Goal: Information Seeking & Learning: Learn about a topic

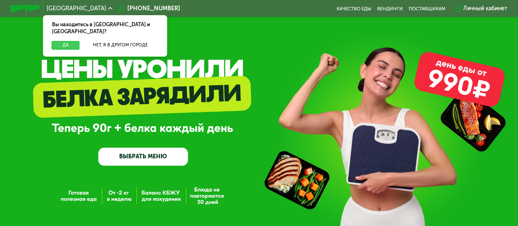
click at [64, 41] on button "Да" at bounding box center [66, 45] width 28 height 9
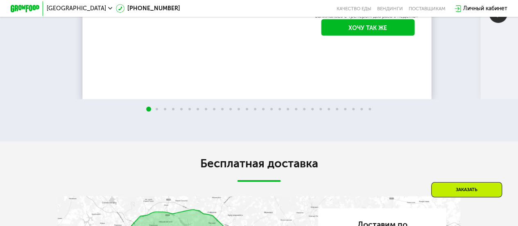
scroll to position [1274, 0]
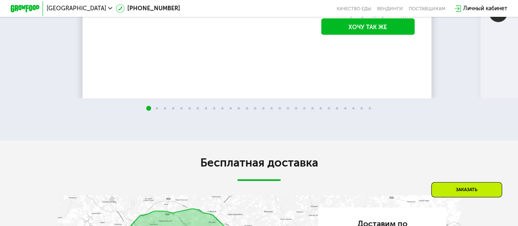
click at [491, 22] on img at bounding box center [498, 13] width 18 height 18
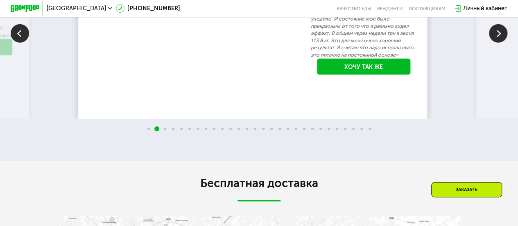
scroll to position [1253, 0]
click at [500, 43] on img at bounding box center [498, 34] width 18 height 18
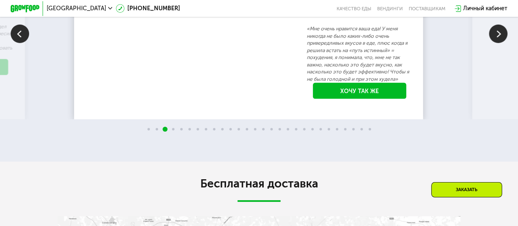
click at [500, 43] on img at bounding box center [498, 34] width 18 height 18
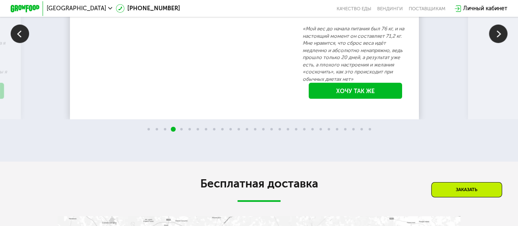
click at [500, 43] on img at bounding box center [498, 34] width 18 height 18
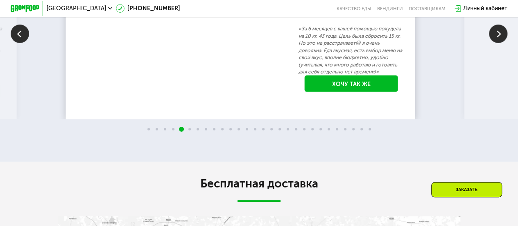
click at [500, 43] on img at bounding box center [498, 34] width 18 height 18
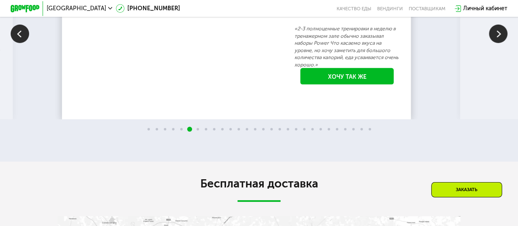
click at [500, 43] on img at bounding box center [498, 34] width 18 height 18
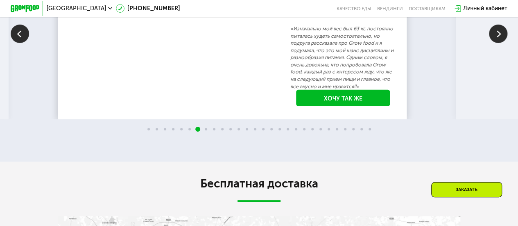
click at [500, 43] on img at bounding box center [498, 34] width 18 height 18
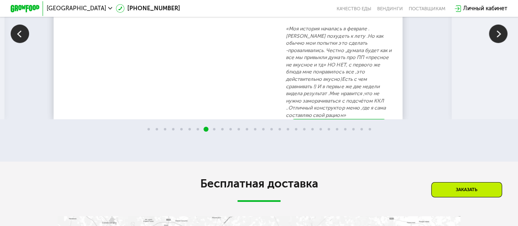
click at [500, 43] on img at bounding box center [498, 34] width 18 height 18
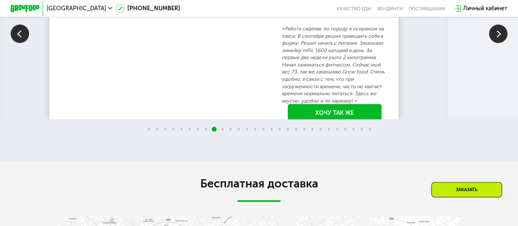
click at [500, 43] on img at bounding box center [498, 34] width 18 height 18
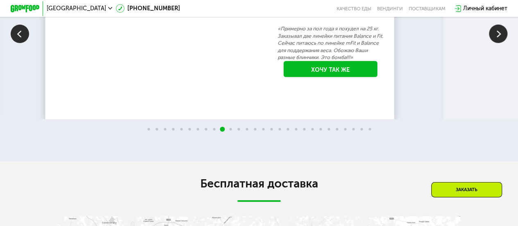
click at [500, 43] on img at bounding box center [498, 34] width 18 height 18
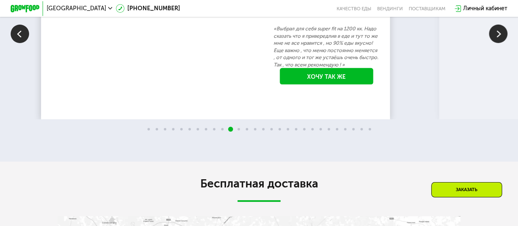
click at [500, 43] on img at bounding box center [498, 34] width 18 height 18
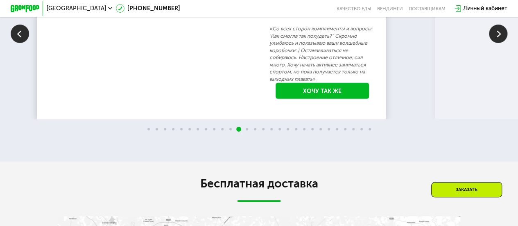
click at [500, 43] on img at bounding box center [498, 34] width 18 height 18
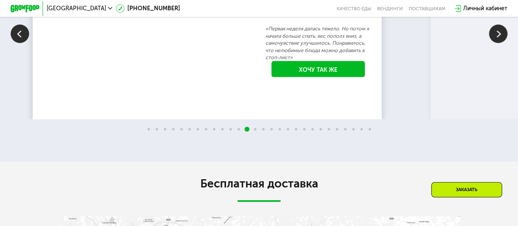
click at [500, 43] on img at bounding box center [498, 34] width 18 height 18
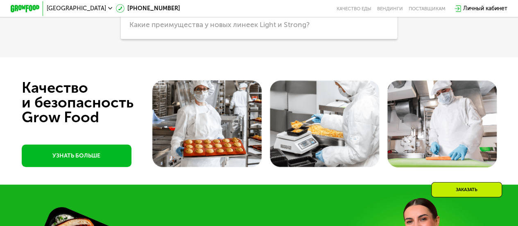
scroll to position [1860, 0]
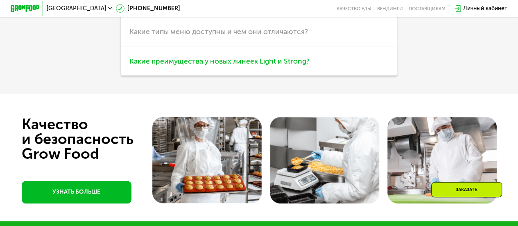
click at [259, 75] on h3 "Какие преимущества у новых линеек Light и Strong?" at bounding box center [259, 60] width 276 height 29
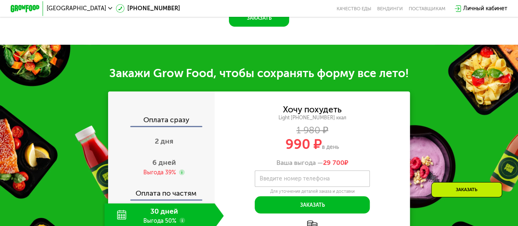
scroll to position [619, 0]
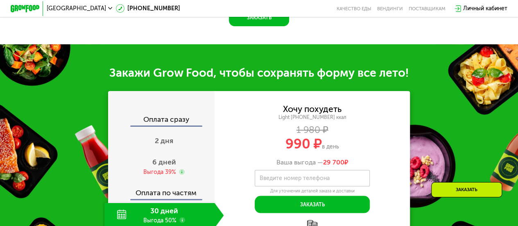
drag, startPoint x: 127, startPoint y: 115, endPoint x: 384, endPoint y: 130, distance: 257.1
click at [384, 130] on div "Закажи Grow Food, чтобы сохранять форму все лето! Оплата сразу 2 дня 6 дней Выг…" at bounding box center [259, 159] width 518 height 230
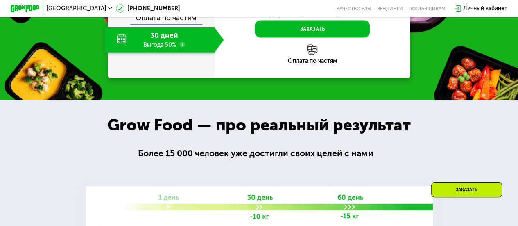
scroll to position [803, 0]
